Goal: Task Accomplishment & Management: Manage account settings

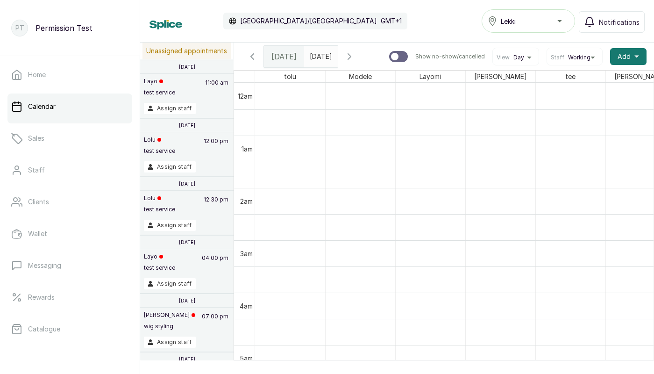
scroll to position [315, 0]
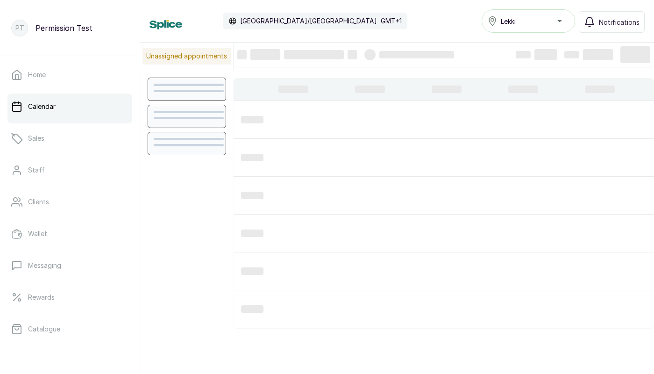
scroll to position [315, 0]
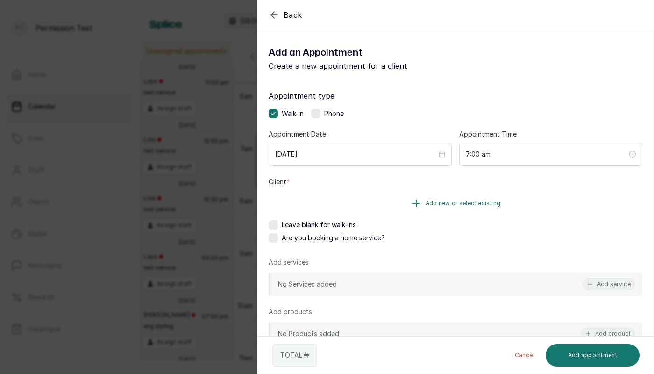
click at [430, 201] on span "Add new or select existing" at bounding box center [463, 203] width 75 height 7
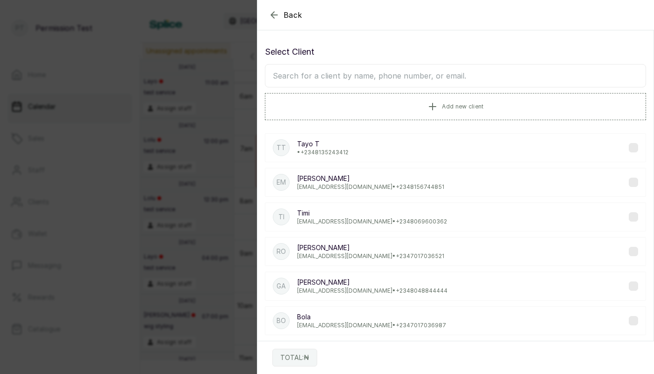
click at [283, 72] on input "text" at bounding box center [455, 75] width 381 height 23
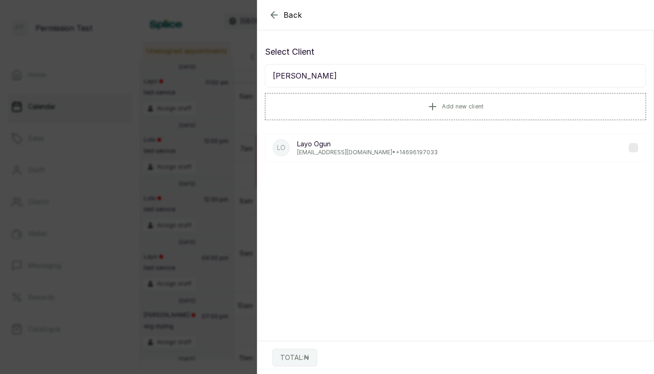
type input "[PERSON_NAME]"
click at [308, 149] on p "[EMAIL_ADDRESS][DOMAIN_NAME] • [PHONE_NUMBER]" at bounding box center [367, 152] width 141 height 7
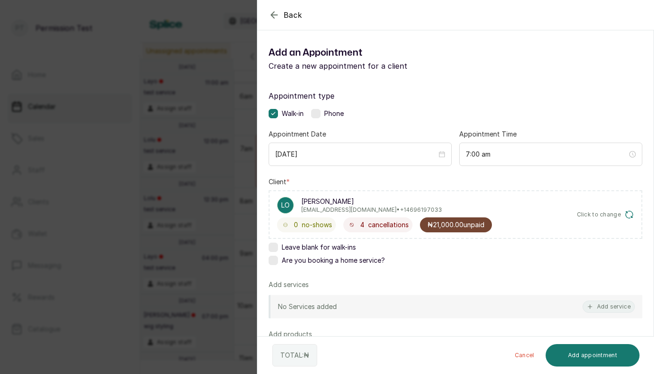
click at [438, 222] on span "₦21,000.00 unpaid" at bounding box center [456, 224] width 57 height 9
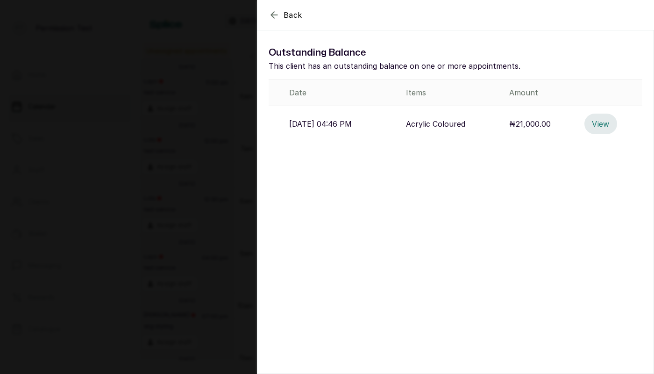
click at [604, 124] on button "View" at bounding box center [601, 124] width 33 height 21
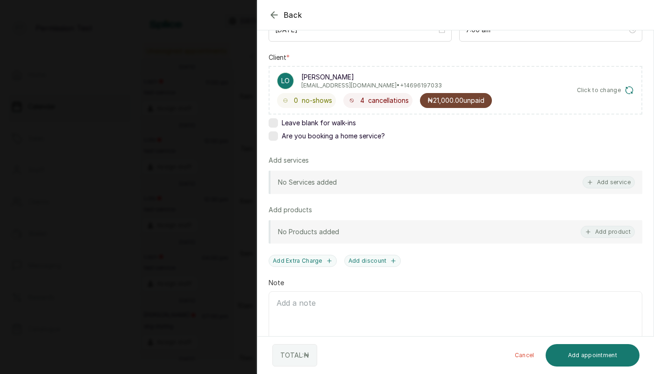
scroll to position [0, 0]
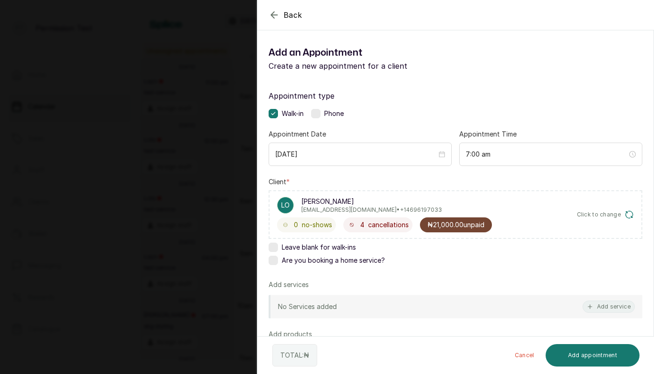
click at [276, 11] on icon "button" at bounding box center [274, 14] width 11 height 11
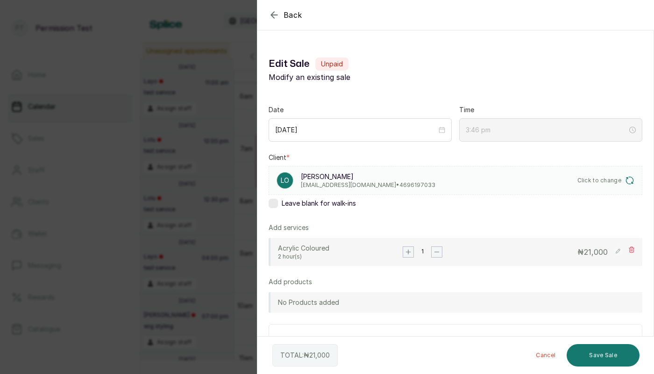
click at [276, 15] on icon "button" at bounding box center [274, 14] width 11 height 11
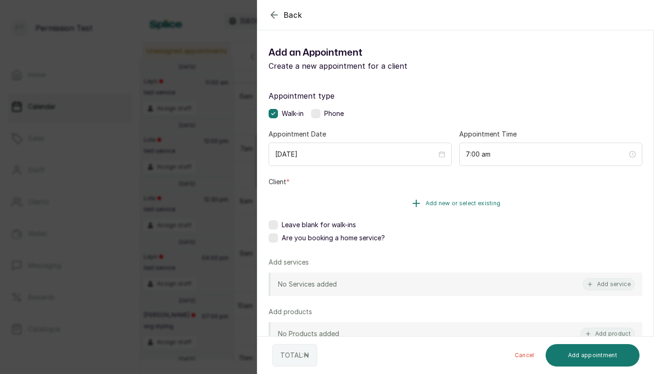
click at [414, 205] on icon "button" at bounding box center [416, 203] width 11 height 11
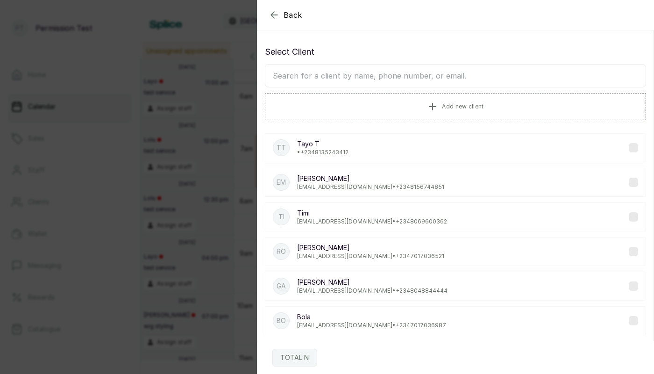
click at [379, 76] on input "text" at bounding box center [455, 75] width 381 height 23
type input "layo"
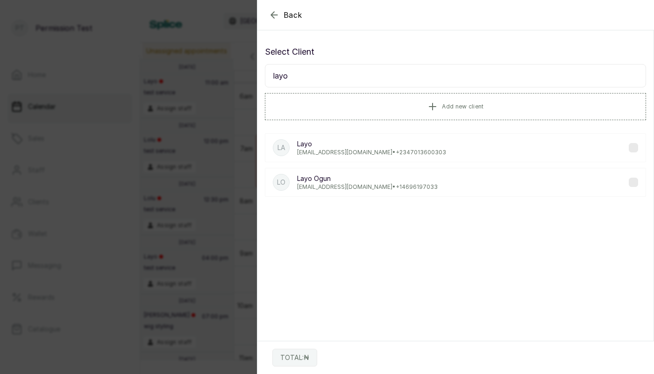
click at [365, 182] on p "[PERSON_NAME]" at bounding box center [367, 178] width 141 height 9
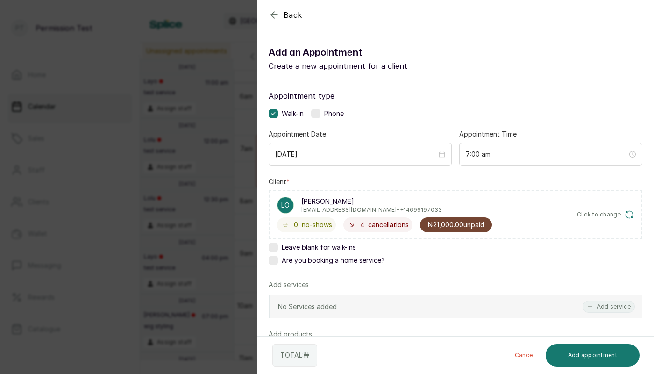
click at [466, 221] on span "₦21,000.00 unpaid" at bounding box center [456, 224] width 57 height 9
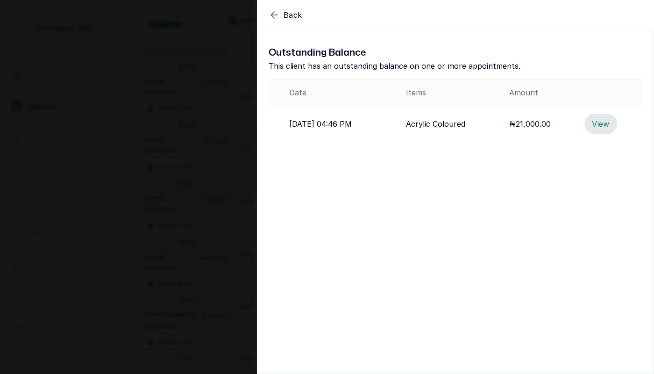
click at [605, 121] on button "View" at bounding box center [601, 124] width 33 height 21
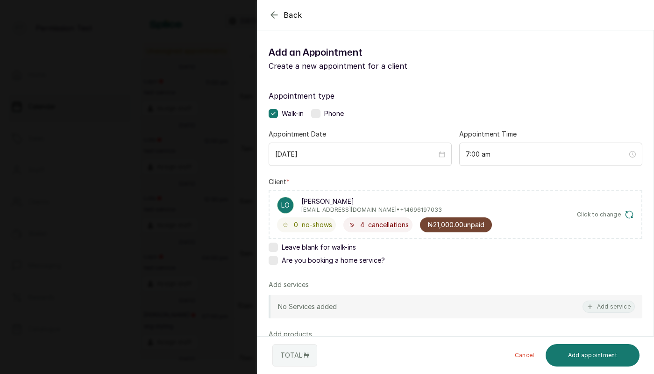
click at [275, 14] on icon "button" at bounding box center [274, 15] width 6 height 6
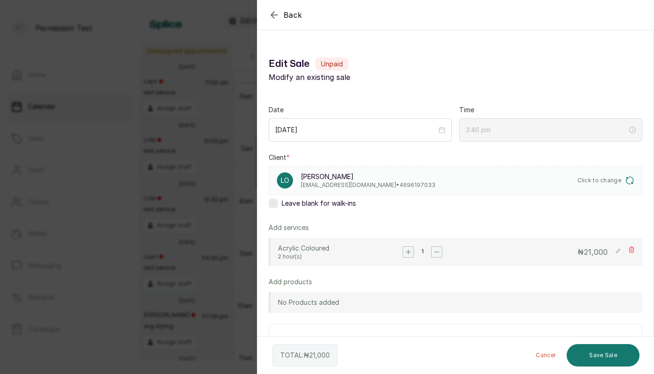
click at [213, 168] on div "Back Edit Sale Edit Sale Unpaid Modify an existing sale Date [DATE] Time 3:46 p…" at bounding box center [327, 187] width 654 height 374
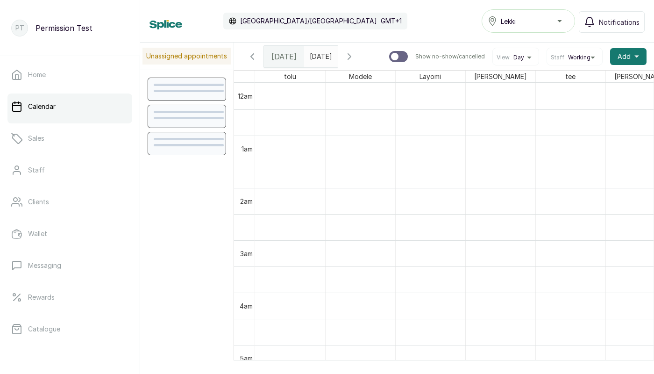
scroll to position [315, 0]
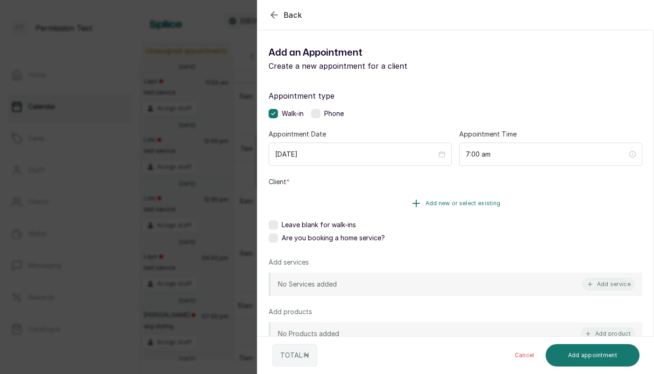
click at [418, 200] on icon "button" at bounding box center [416, 203] width 11 height 11
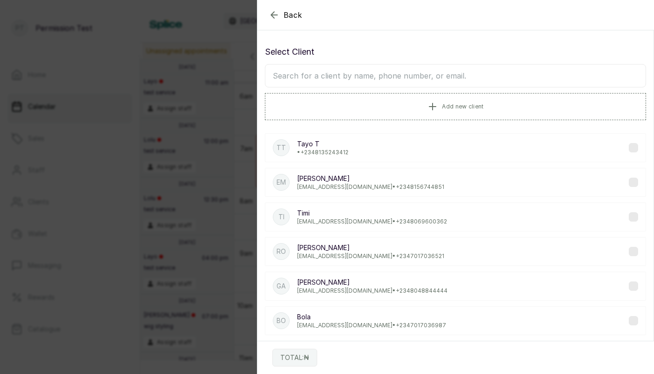
click at [355, 81] on input "text" at bounding box center [455, 75] width 381 height 23
type input "layo"
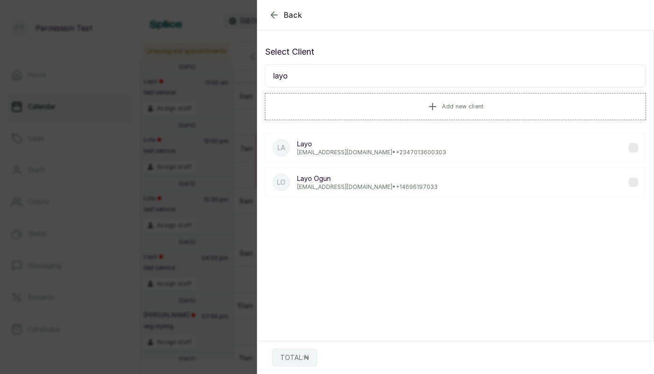
click at [373, 186] on p "[EMAIL_ADDRESS][DOMAIN_NAME] • [PHONE_NUMBER]" at bounding box center [367, 186] width 141 height 7
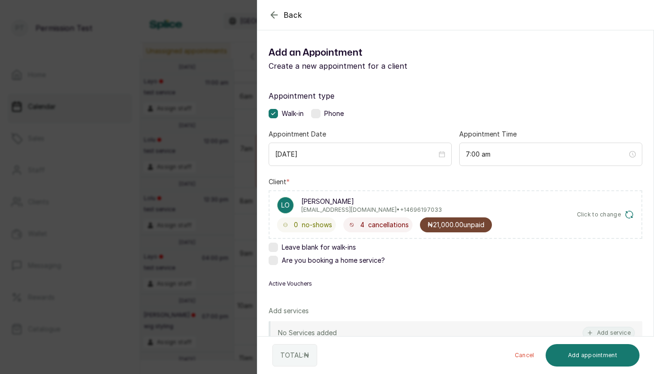
click at [437, 223] on span "₦21,000.00 unpaid" at bounding box center [456, 224] width 57 height 9
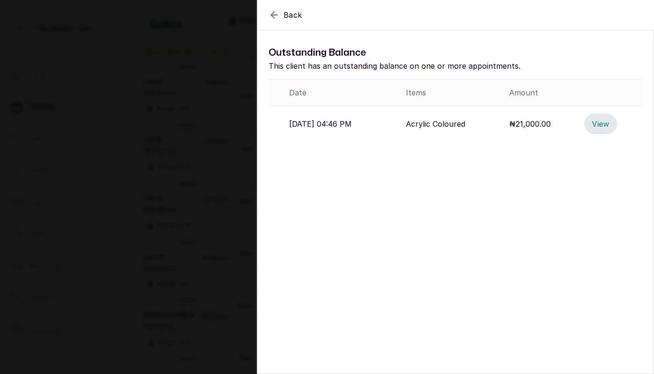
click at [595, 126] on button "View" at bounding box center [601, 124] width 33 height 21
